Goal: Transaction & Acquisition: Obtain resource

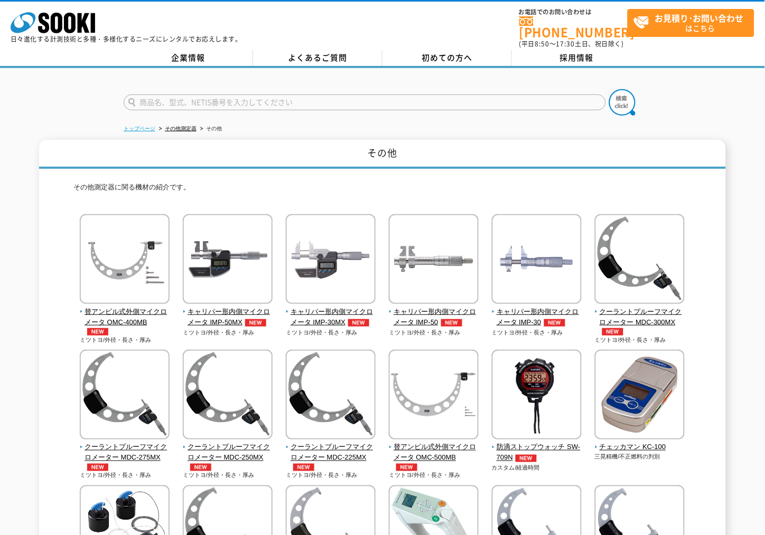
click at [133, 126] on link "トップページ" at bounding box center [140, 129] width 32 height 6
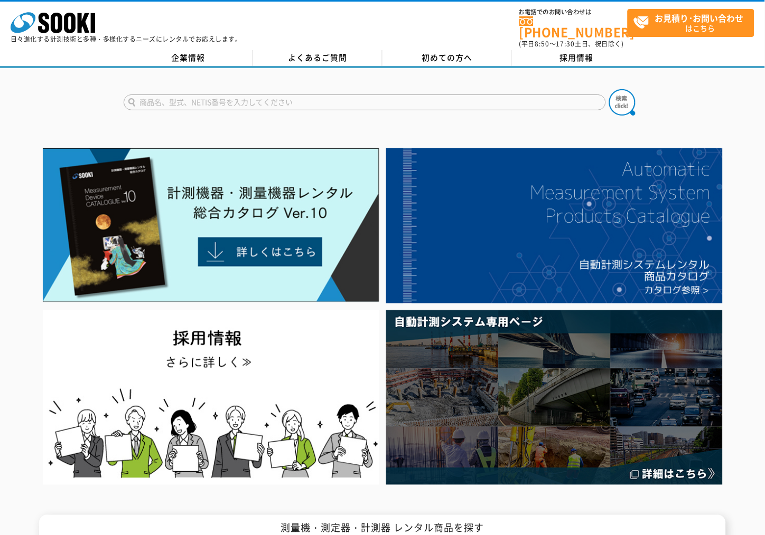
click at [223, 96] on input "text" at bounding box center [365, 103] width 482 height 16
type input "s"
type input "水準器"
click at [609, 89] on button at bounding box center [622, 102] width 26 height 26
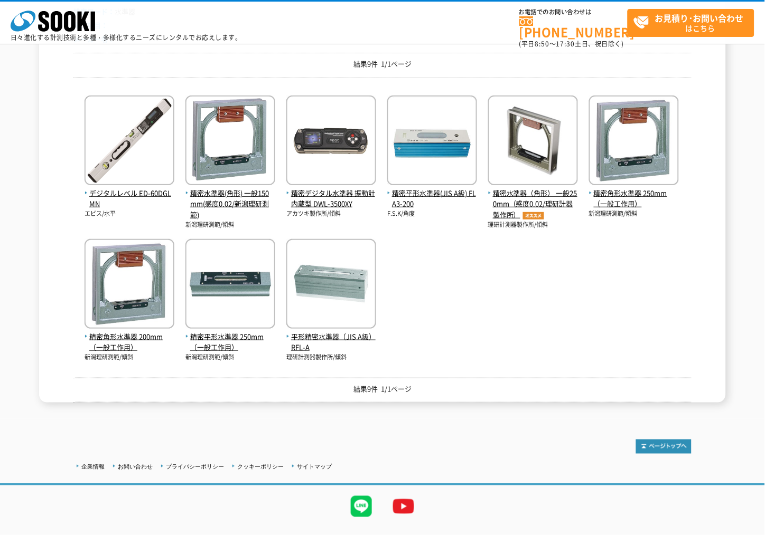
scroll to position [166, 0]
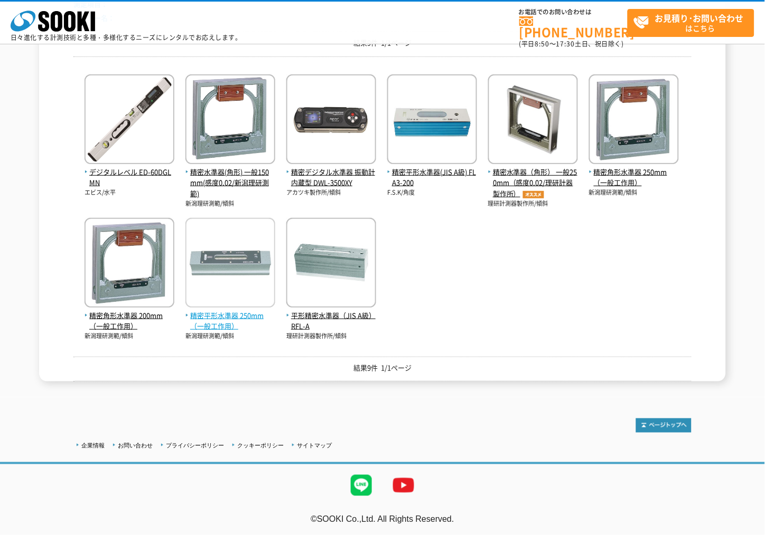
click at [221, 328] on span "精密平形水準器 250mm（一般工作用）" at bounding box center [230, 321] width 90 height 22
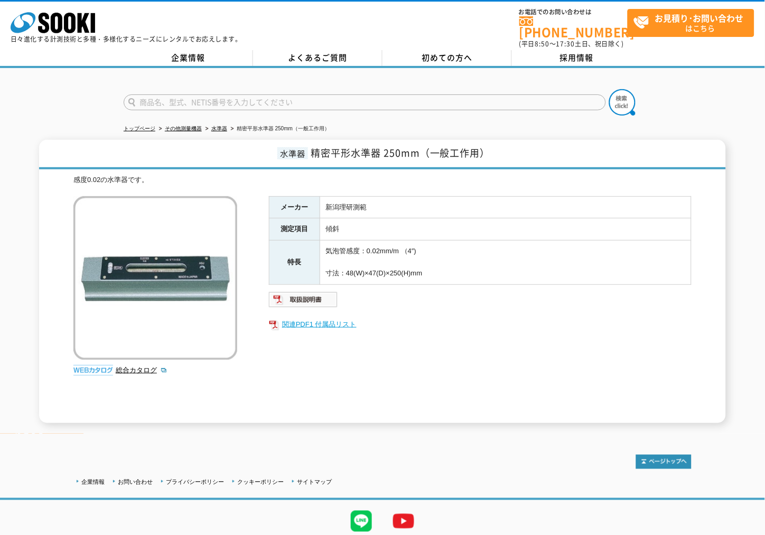
click at [322, 318] on link "関連PDF1 付属品リスト" at bounding box center [480, 325] width 422 height 14
drag, startPoint x: 420, startPoint y: 144, endPoint x: 499, endPoint y: 144, distance: 78.7
click at [499, 144] on h1 "水準器 精密平形水準器 250mm（一般工作用）" at bounding box center [382, 155] width 686 height 30
copy span "（一般工作用）"
click at [746, 238] on div "水準器 精密平形水準器 250mm（一般工作用） 感度0.02の水準器です。 総合カタログ メーカー 新潟理研測範 測定項目 傾斜 特長 気泡管感度：0.02…" at bounding box center [382, 282] width 765 height 284
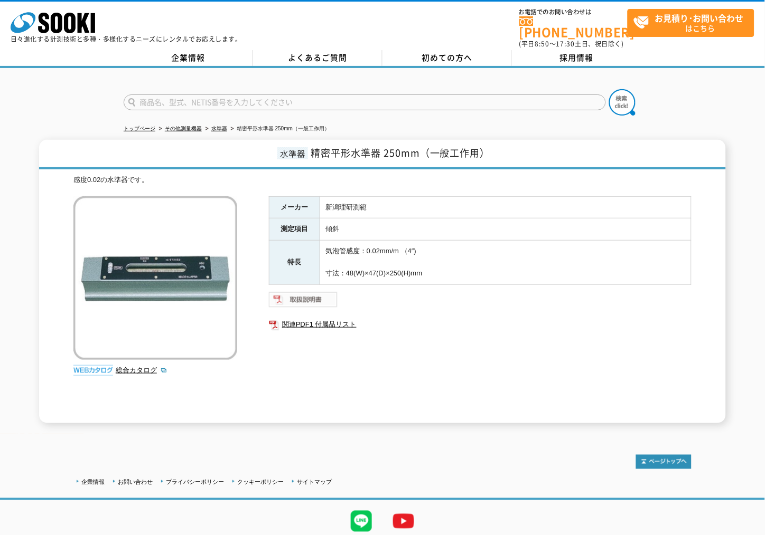
click at [294, 297] on img at bounding box center [303, 299] width 69 height 17
